Goal: Information Seeking & Learning: Learn about a topic

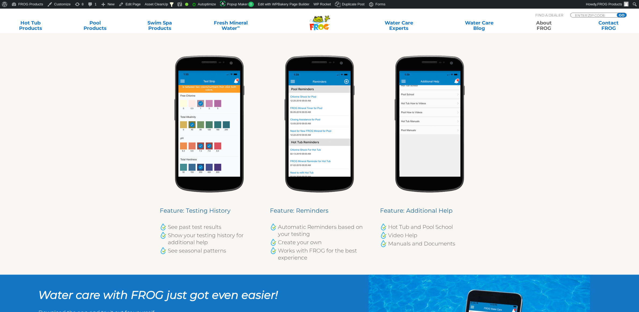
scroll to position [508, 0]
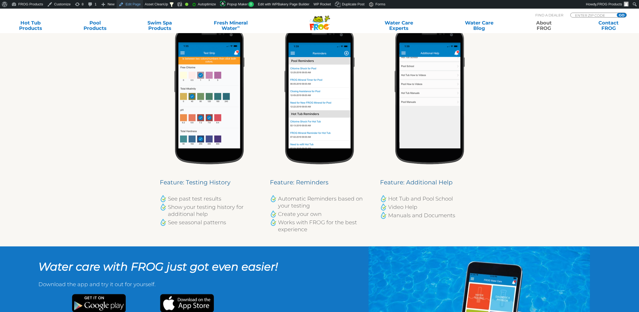
click at [133, 4] on link "Edit Page" at bounding box center [130, 4] width 26 height 9
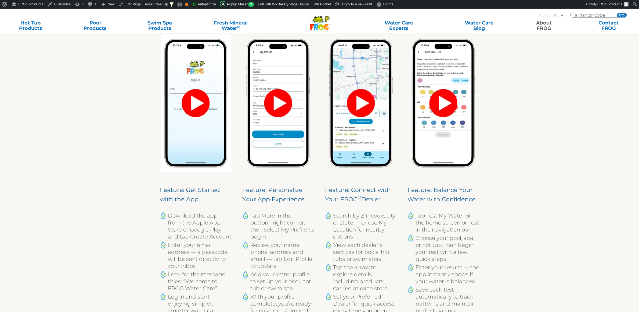
scroll to position [106, 0]
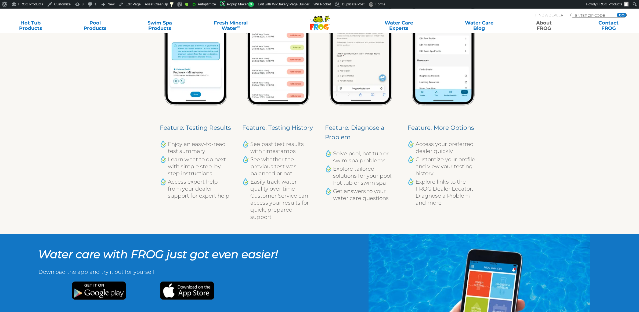
scroll to position [1072, 0]
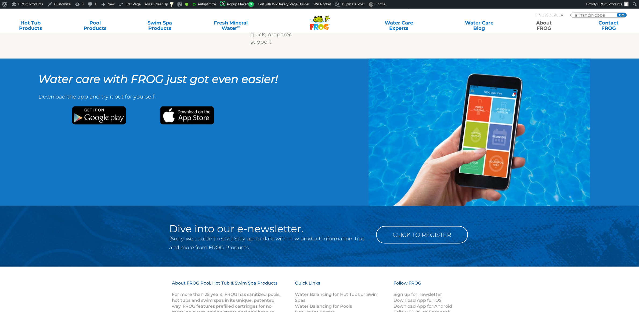
scroll to position [1214, 0]
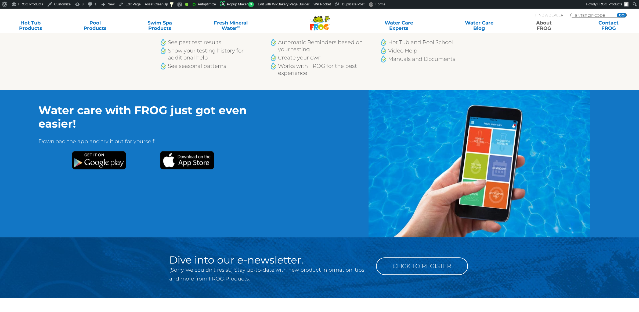
scroll to position [664, 0]
